Goal: Transaction & Acquisition: Book appointment/travel/reservation

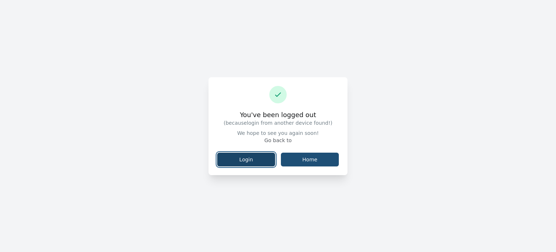
click at [238, 161] on link "Login" at bounding box center [246, 159] width 58 height 14
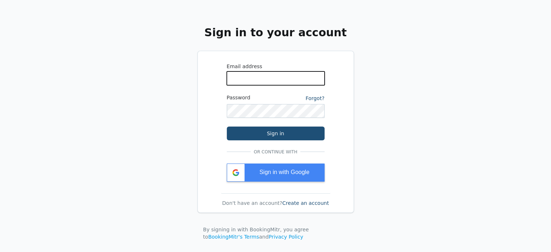
click at [270, 83] on input "WhatsApp Phone Number" at bounding box center [276, 78] width 98 height 14
type input "[EMAIL_ADDRESS][DOMAIN_NAME]"
click at [274, 178] on div "Sign in with Google" at bounding box center [276, 172] width 98 height 18
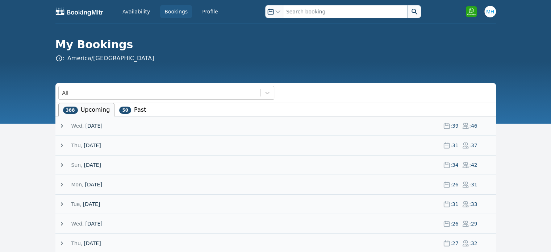
click at [73, 147] on span "Thu," at bounding box center [76, 145] width 11 height 7
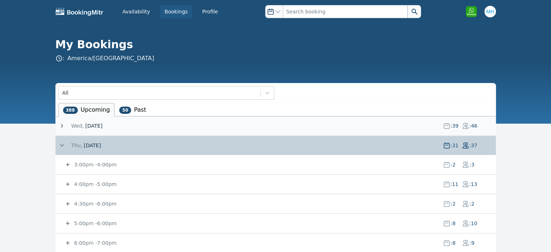
click at [87, 182] on small "4:00pm - 5:00pm" at bounding box center [95, 184] width 44 height 6
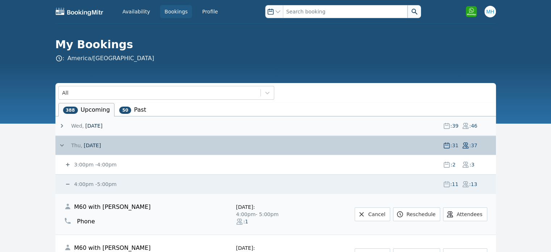
click at [84, 180] on span "4:00pm - 5:00pm" at bounding box center [95, 183] width 44 height 7
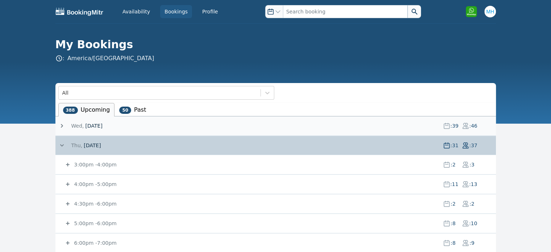
click at [64, 180] on button "4:00pm - 5:00pm : 11 : 13" at bounding box center [280, 183] width 432 height 7
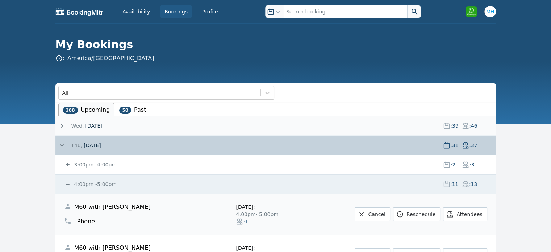
click at [64, 180] on button "4:00pm - 5:00pm : 11 : 13" at bounding box center [280, 183] width 432 height 7
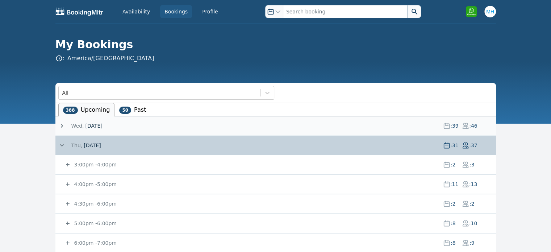
click at [79, 182] on small "4:00pm - 5:00pm" at bounding box center [95, 184] width 44 height 6
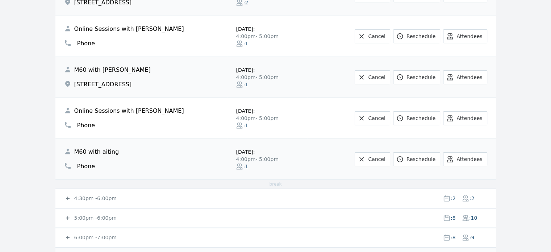
scroll to position [471, 0]
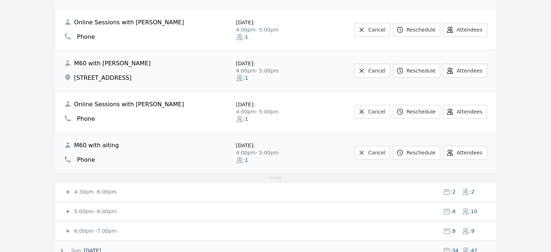
click at [94, 196] on div "4:30pm - 6:00pm : 2 : 2" at bounding box center [280, 191] width 432 height 19
click at [93, 192] on small "4:30pm - 6:00pm" at bounding box center [95, 192] width 44 height 6
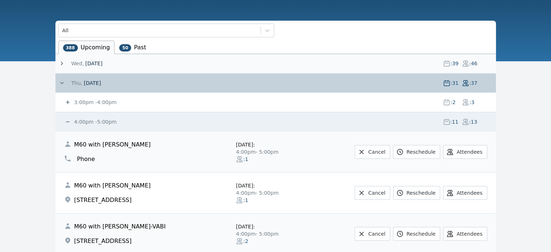
scroll to position [36, 0]
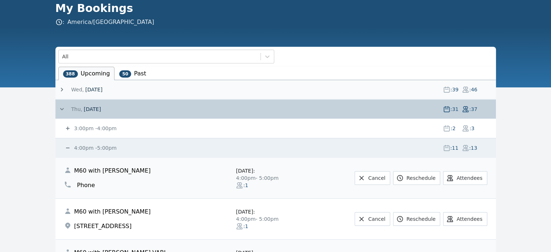
click at [83, 149] on small "4:00pm - 5:00pm" at bounding box center [95, 148] width 44 height 6
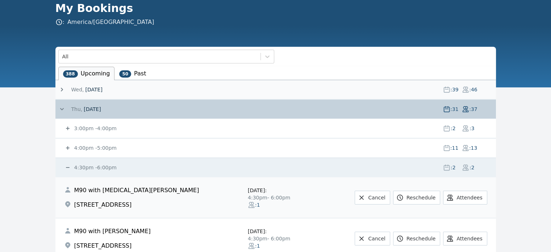
click at [92, 165] on small "4:30pm - 6:00pm" at bounding box center [95, 167] width 44 height 6
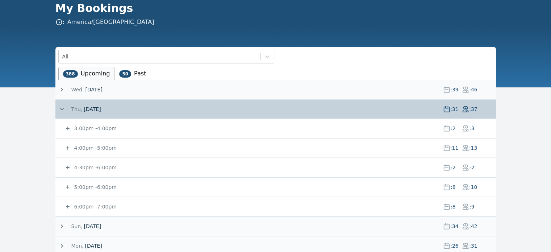
click at [92, 165] on small "4:30pm - 6:00pm" at bounding box center [95, 167] width 44 height 6
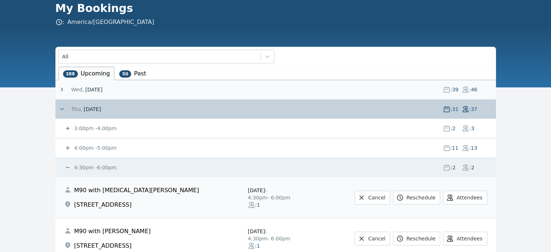
click at [93, 169] on small "4:30pm - 6:00pm" at bounding box center [95, 167] width 44 height 6
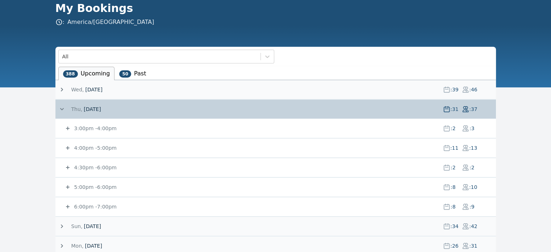
click at [95, 131] on small "3:00pm - 4:00pm" at bounding box center [95, 128] width 44 height 6
